Goal: Information Seeking & Learning: Learn about a topic

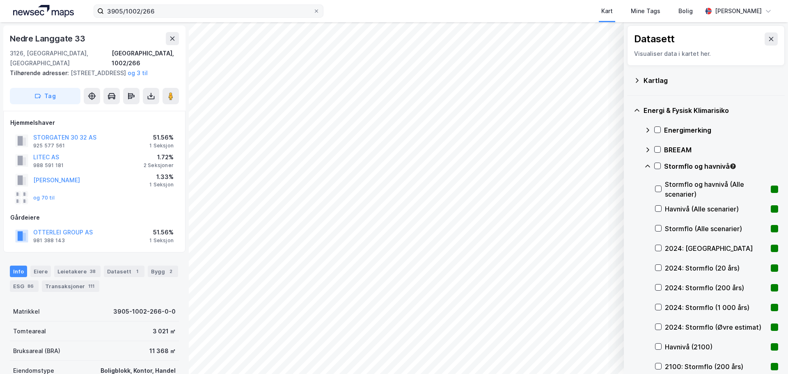
scroll to position [377, 0]
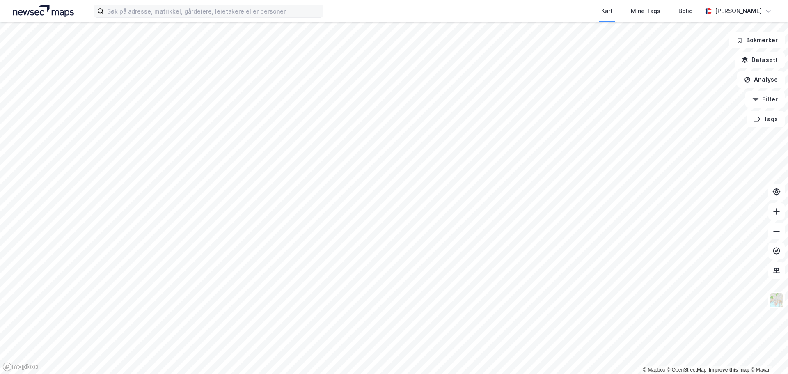
click at [135, 5] on label at bounding box center [209, 11] width 230 height 13
click at [135, 5] on input at bounding box center [213, 11] width 219 height 12
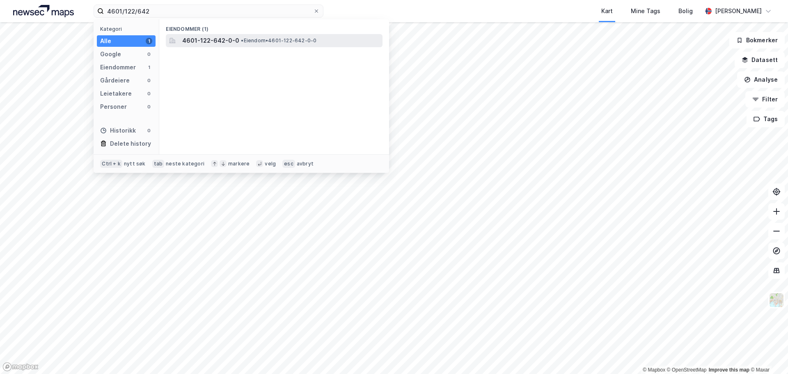
click at [246, 38] on span "• Eiendom • 4601-122-642-0-0" at bounding box center [278, 40] width 75 height 7
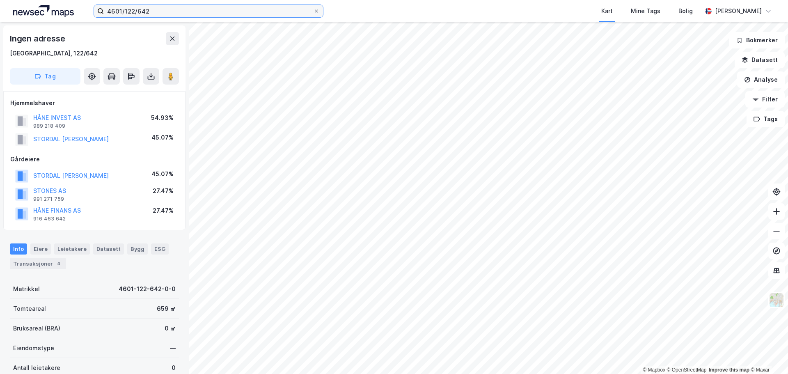
click at [160, 11] on input "4601/122/642" at bounding box center [208, 11] width 209 height 12
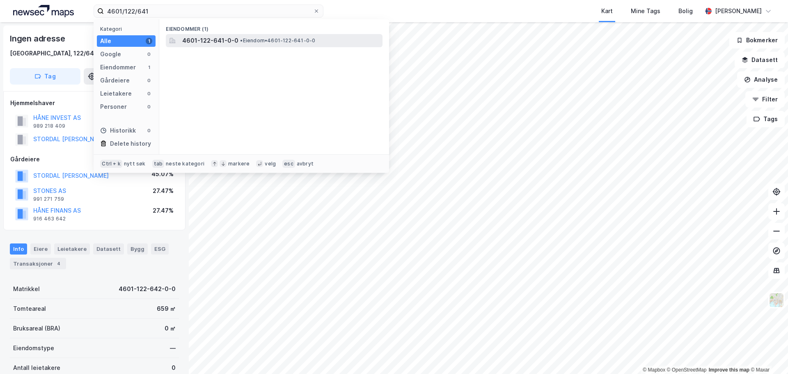
click at [220, 40] on span "4601-122-641-0-0" at bounding box center [210, 41] width 56 height 10
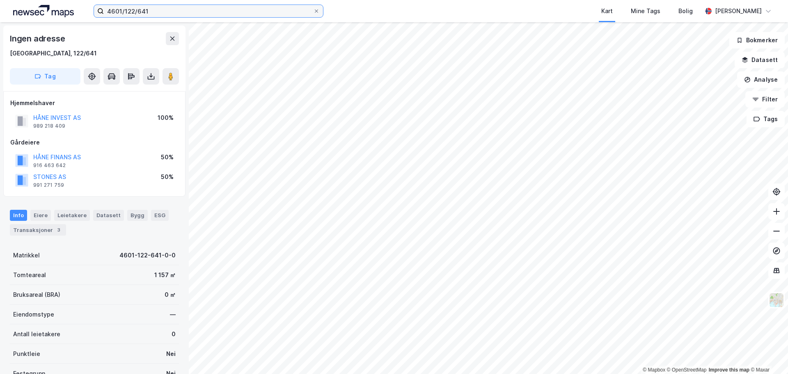
click at [162, 10] on input "4601/122/641" at bounding box center [208, 11] width 209 height 12
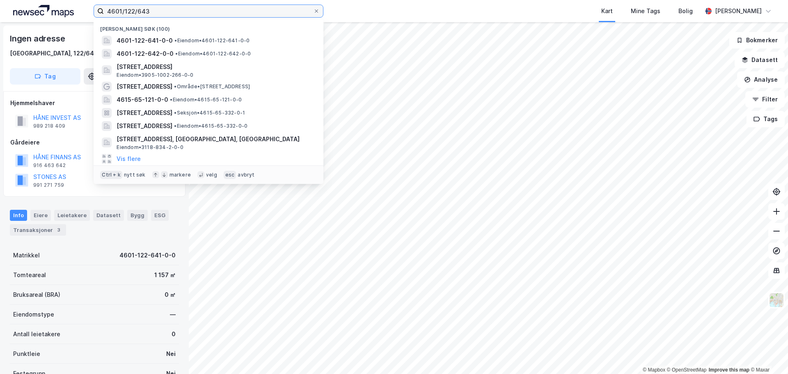
type input "4601/122/643"
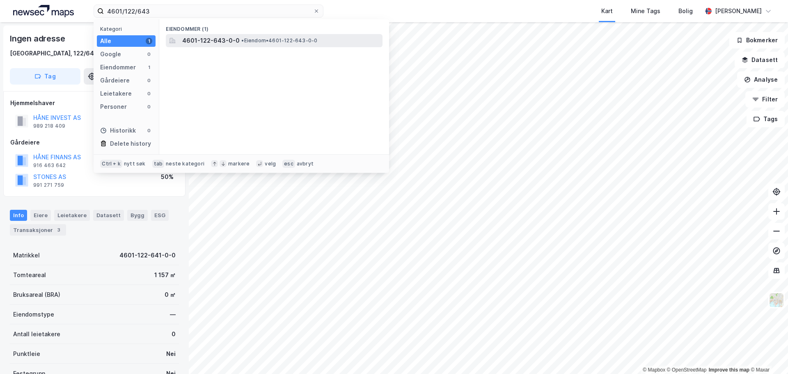
click at [224, 38] on span "4601-122-643-0-0" at bounding box center [210, 41] width 57 height 10
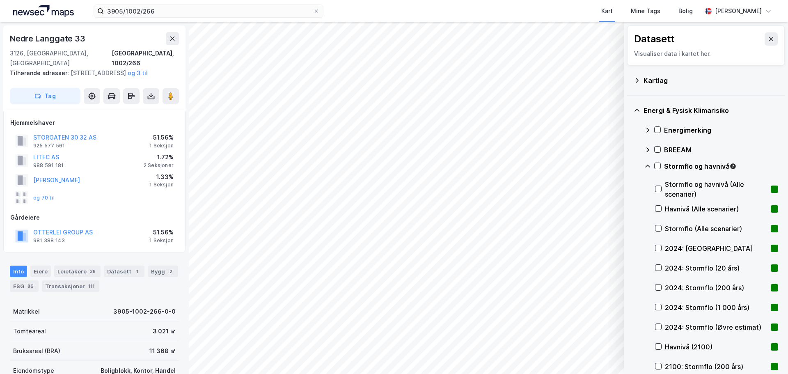
scroll to position [377, 0]
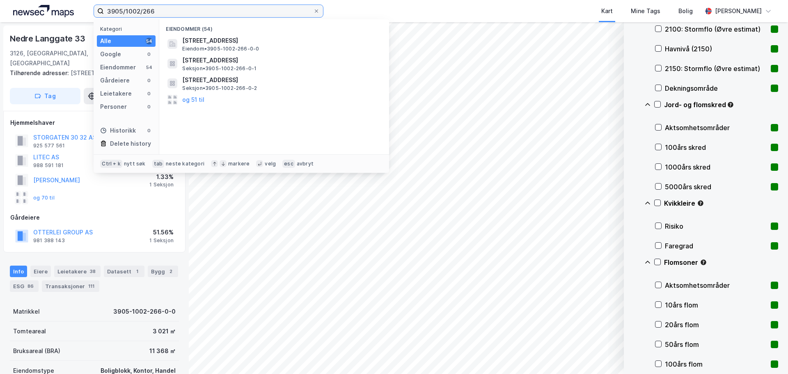
click at [190, 10] on input "3905/1002/266" at bounding box center [208, 11] width 209 height 12
drag, startPoint x: 182, startPoint y: 9, endPoint x: 46, endPoint y: 9, distance: 135.8
click at [46, 9] on div "3905/1002/266 Kategori Alle 54 Google 0 Eiendommer 54 Gårdeiere 0 Leietakere 0 …" at bounding box center [394, 11] width 788 height 22
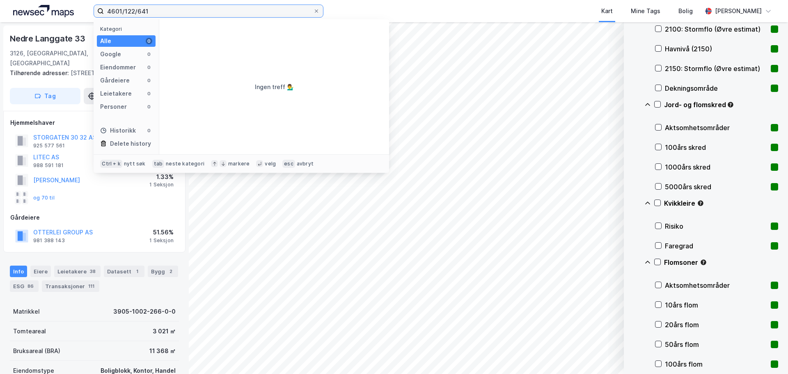
type input "4601/122/641"
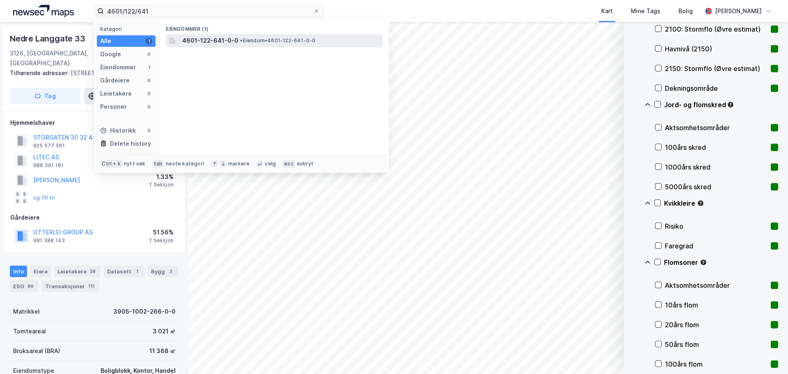
click at [233, 43] on span "4601-122-641-0-0" at bounding box center [210, 41] width 56 height 10
